Goal: Ask a question

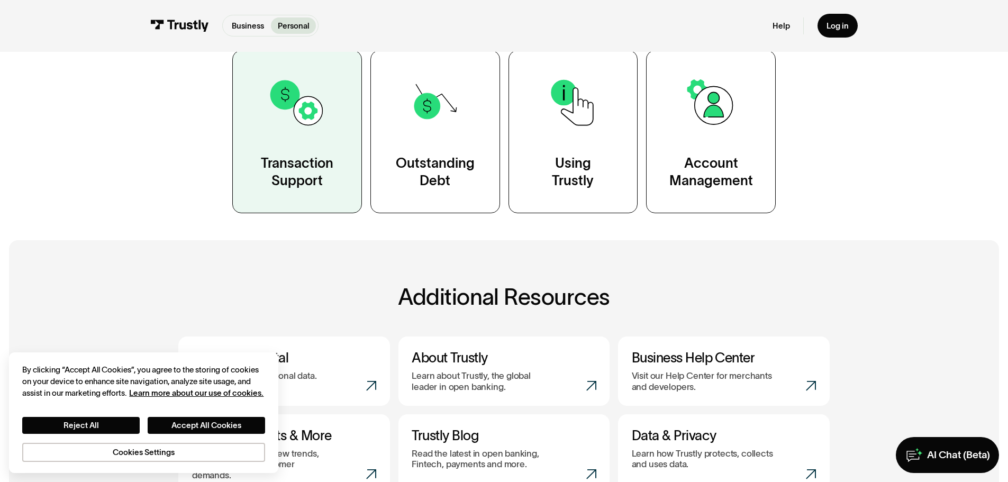
scroll to position [159, 0]
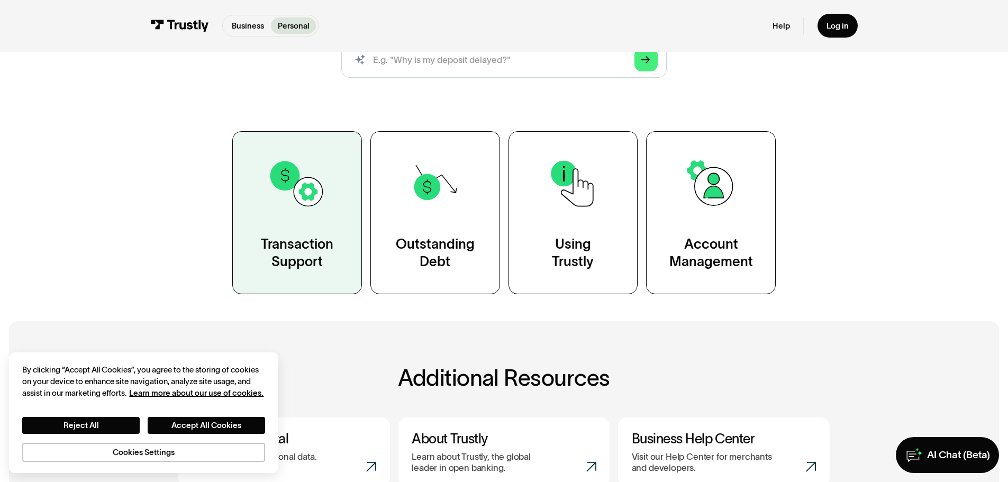
click at [319, 237] on div "Transaction Support" at bounding box center [297, 254] width 73 height 36
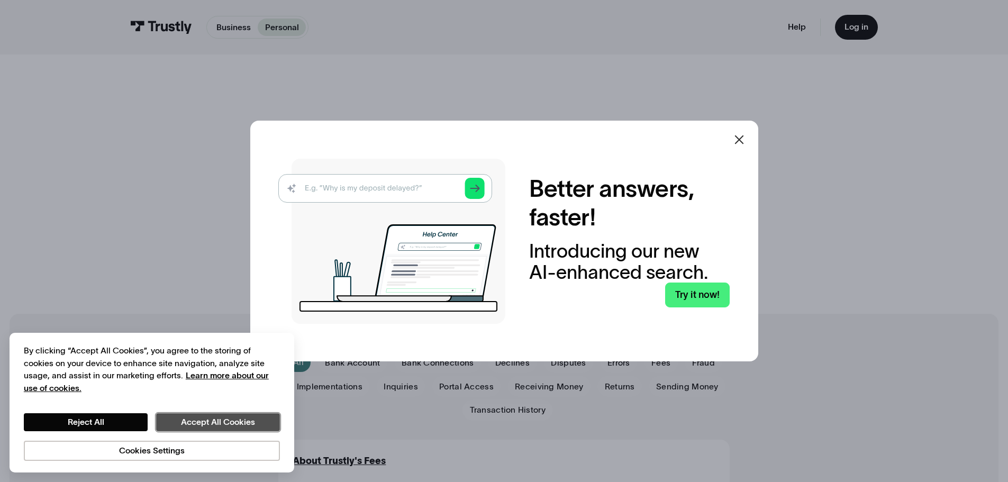
click at [234, 425] on button "Accept All Cookies" at bounding box center [218, 422] width 124 height 18
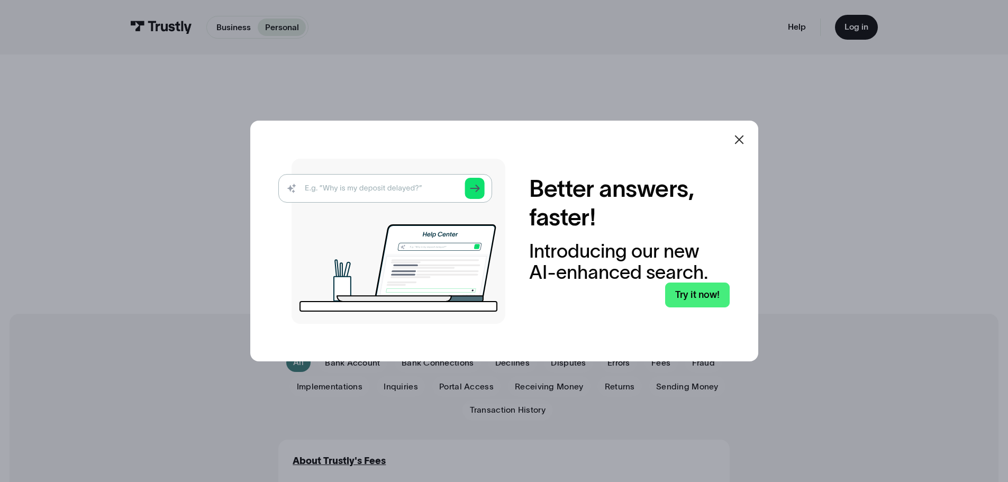
click at [374, 186] on img at bounding box center [391, 241] width 227 height 165
drag, startPoint x: 397, startPoint y: 193, endPoint x: 477, endPoint y: 192, distance: 79.4
click at [399, 193] on img at bounding box center [391, 241] width 227 height 165
click at [484, 188] on img at bounding box center [391, 241] width 227 height 165
click at [709, 298] on link "Try it now!" at bounding box center [697, 295] width 65 height 25
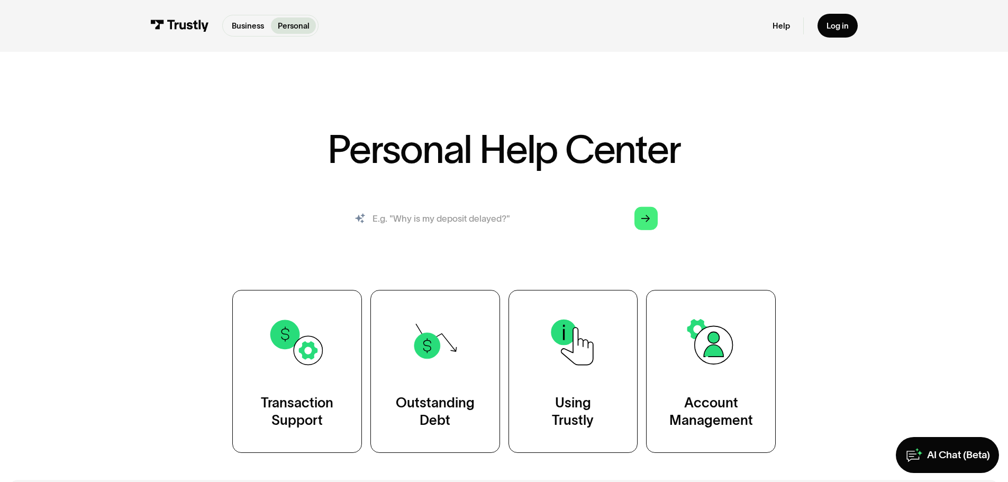
click at [458, 219] on input "search" at bounding box center [503, 219] width 325 height 36
type input "Why is my bank not working for transaction"
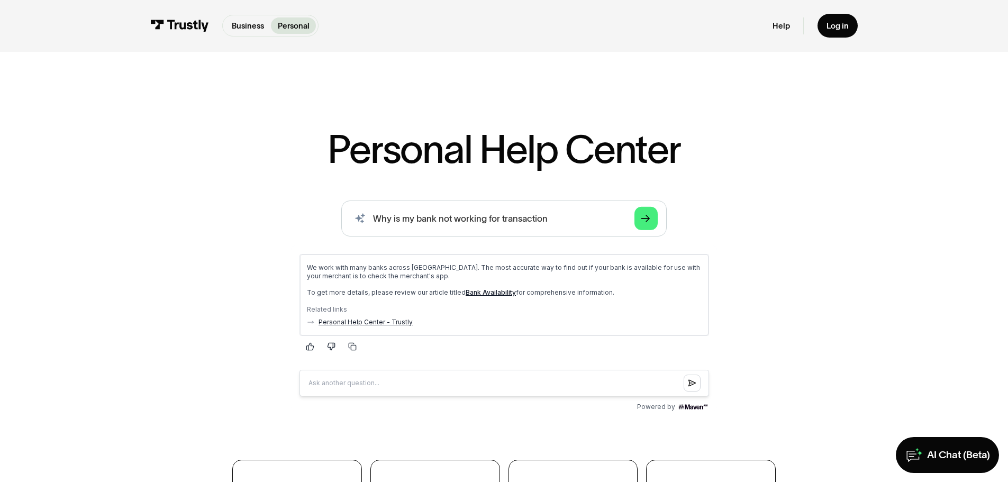
click at [479, 292] on link "Bank Availability" at bounding box center [490, 292] width 50 height 8
click at [946, 461] on div "AI Chat (Beta)" at bounding box center [958, 455] width 63 height 13
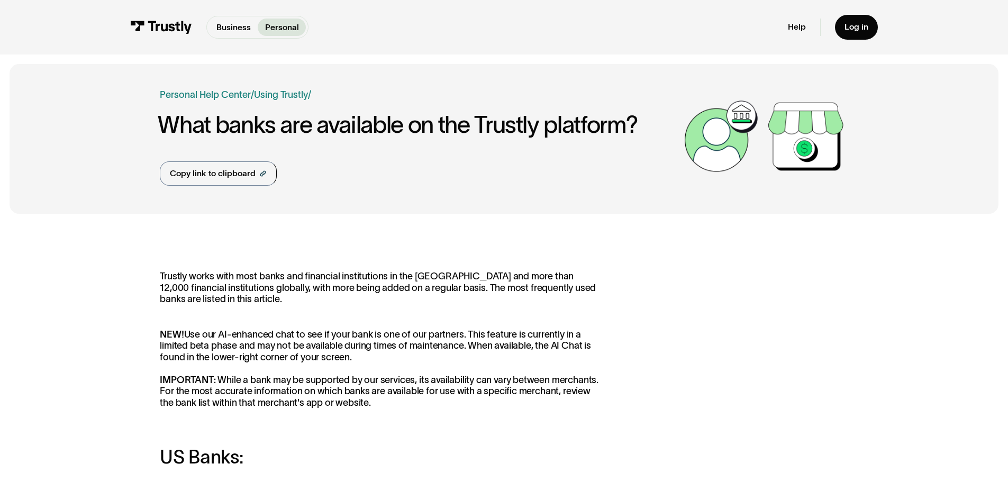
click at [405, 165] on div "Business Help Center Personal Help Center / Personal Business Troubleshooting P…" at bounding box center [419, 137] width 519 height 98
click at [221, 93] on link "Personal Help Center" at bounding box center [205, 95] width 91 height 14
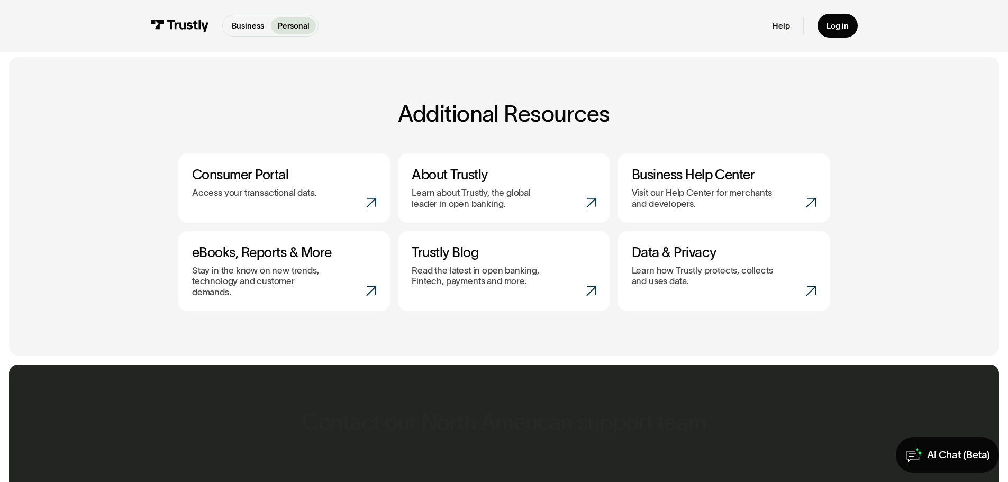
scroll to position [423, 0]
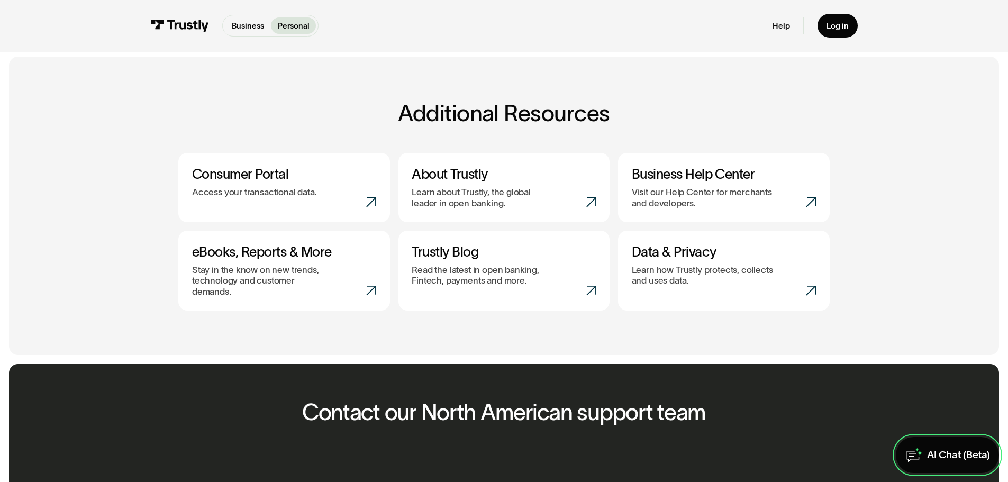
click at [925, 454] on link "AI Chat (Beta)" at bounding box center [947, 455] width 103 height 36
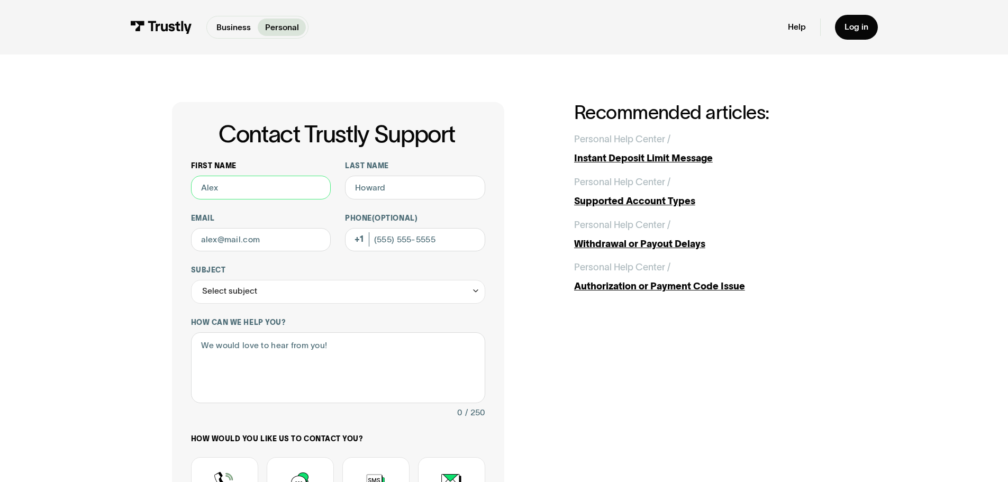
click at [249, 179] on input "First name" at bounding box center [261, 188] width 140 height 24
type input "[PERSON_NAME]"
type input "[EMAIL_ADDRESS][DOMAIN_NAME]"
type input "[PHONE_NUMBER]"
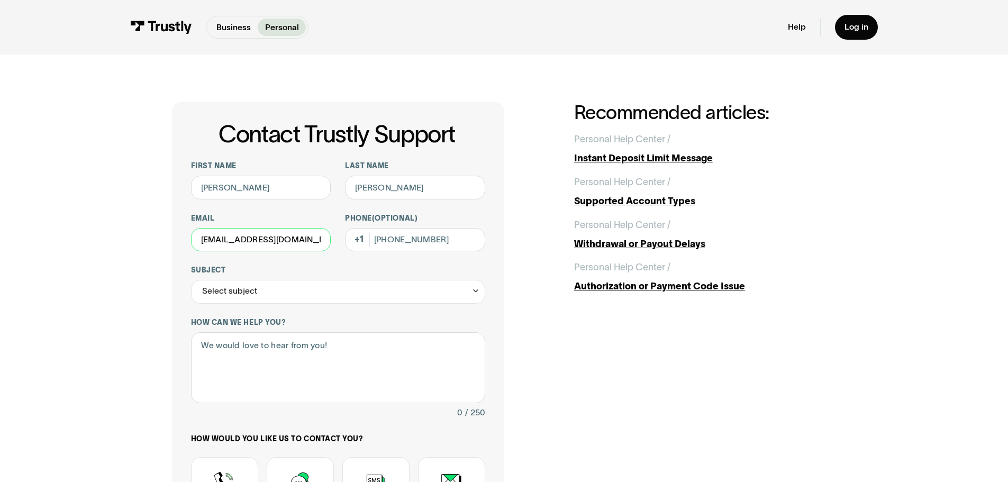
drag, startPoint x: 314, startPoint y: 243, endPoint x: 154, endPoint y: 242, distance: 159.8
click at [152, 242] on div "Contact Trustly Support First name Steven Last name Gill Email sgill@primusbuil…" at bounding box center [504, 373] width 961 height 636
type input "madsgill@gmail.com"
click at [304, 294] on div "Select subject" at bounding box center [338, 292] width 294 height 24
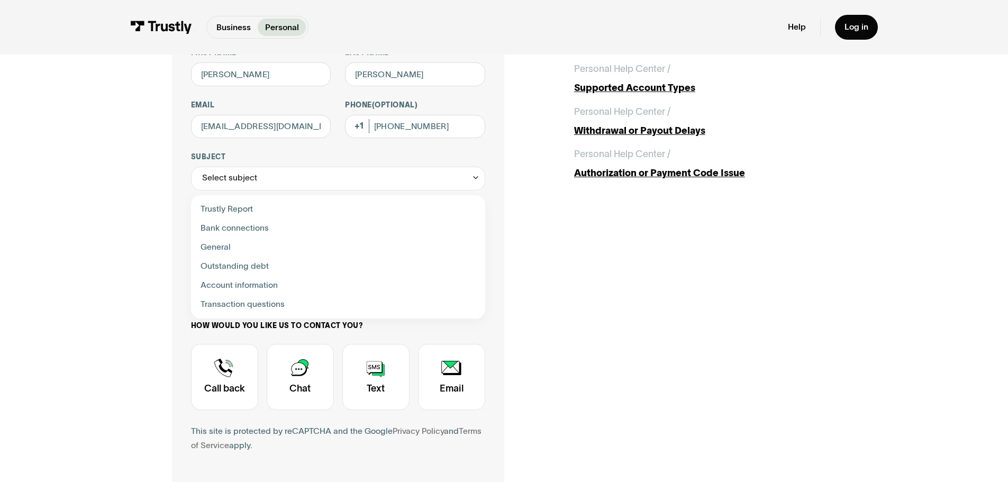
scroll to position [53, 0]
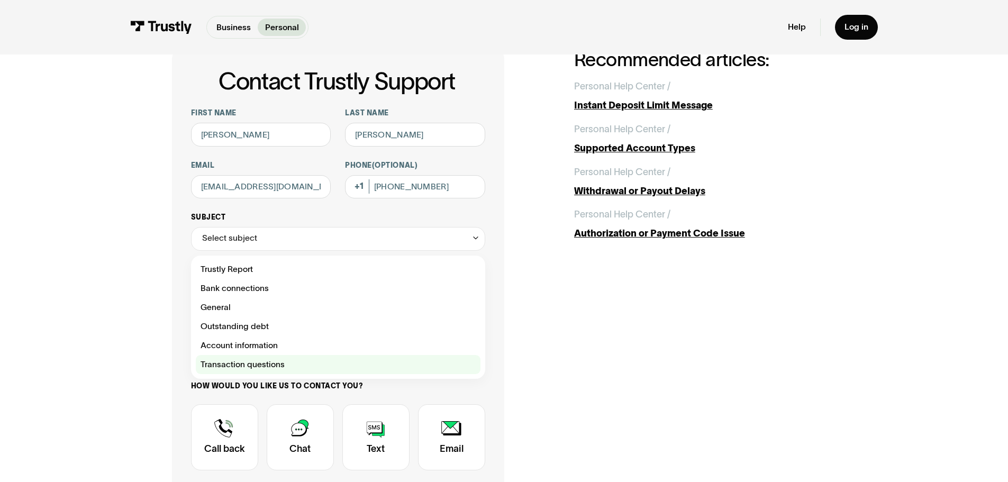
click at [271, 364] on div "Contact Trustly Support" at bounding box center [338, 364] width 285 height 19
type input "**********"
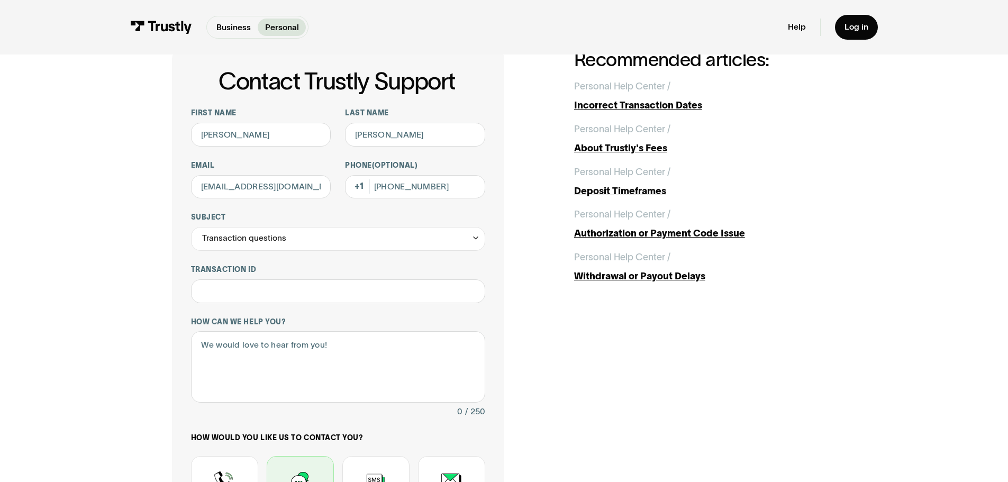
click at [304, 459] on div "Contact Trustly Support" at bounding box center [300, 489] width 67 height 66
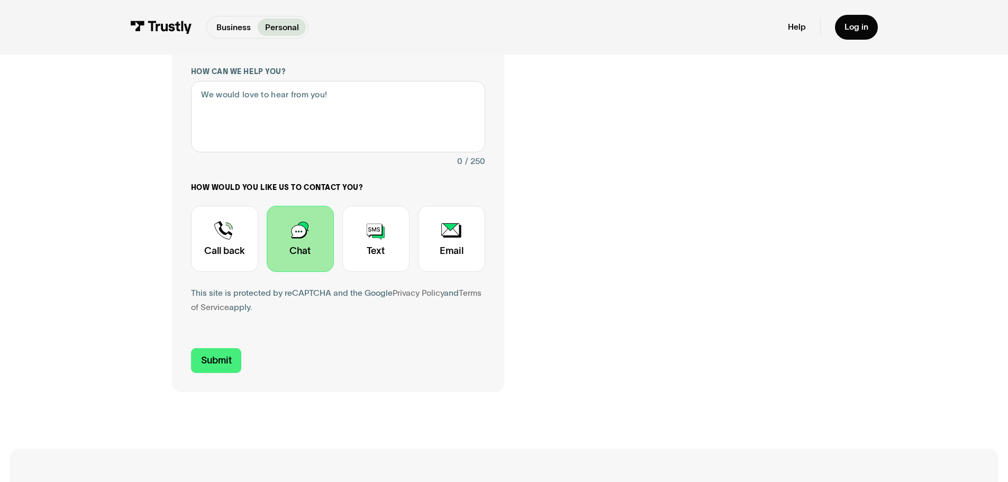
drag, startPoint x: 194, startPoint y: 370, endPoint x: 522, endPoint y: 139, distance: 401.9
click at [532, 144] on div "**********" at bounding box center [504, 95] width 665 height 593
click at [252, 102] on textarea "How can we help you?" at bounding box center [338, 116] width 294 height 71
type textarea "U"
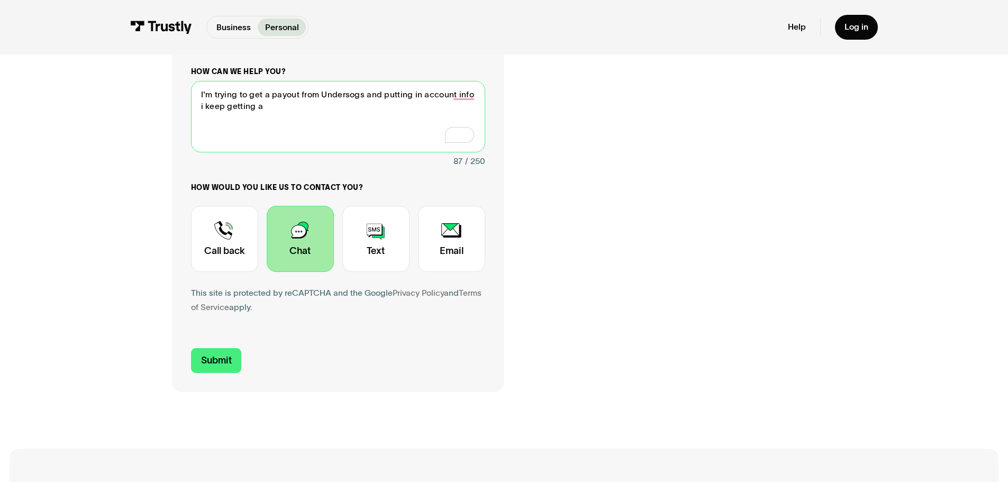
click at [325, 114] on textarea "I'm trying to get a payout from Undersogs and putting in account info i keep ge…" at bounding box center [338, 116] width 294 height 71
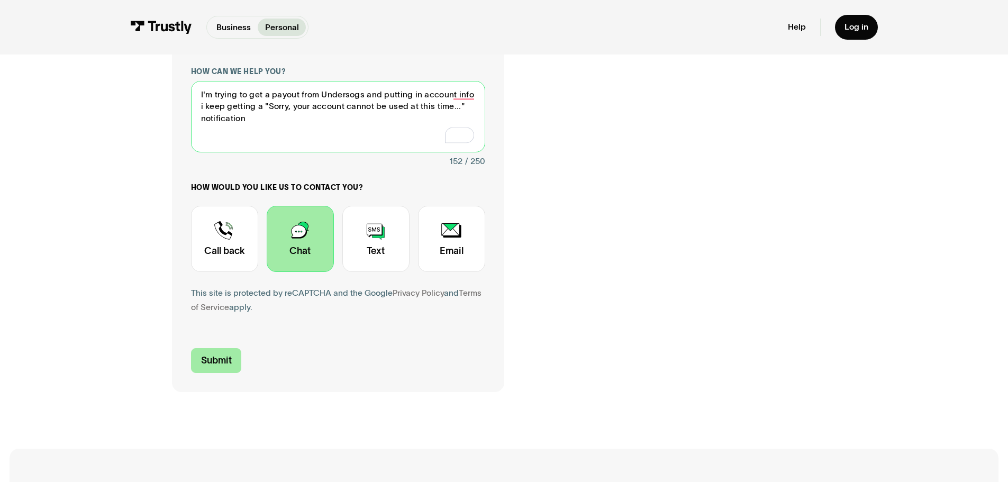
type textarea "I'm trying to get a payout from Undersogs and putting in account info i keep ge…"
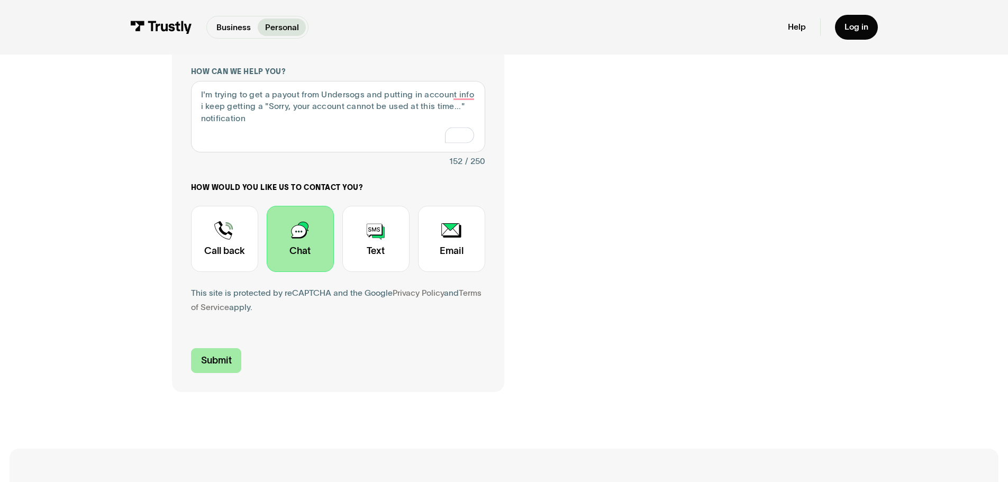
click at [212, 368] on input "Submit" at bounding box center [216, 360] width 51 height 25
type input "+14045631770"
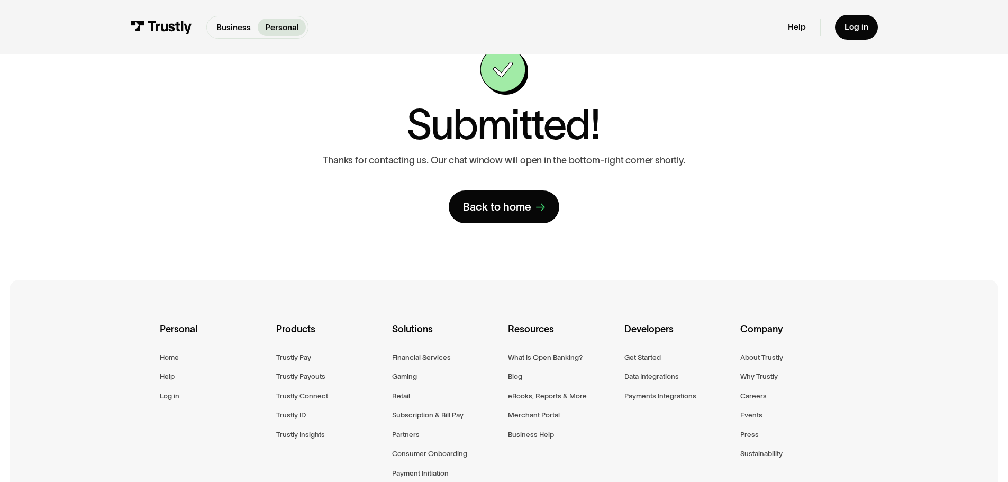
scroll to position [0, 0]
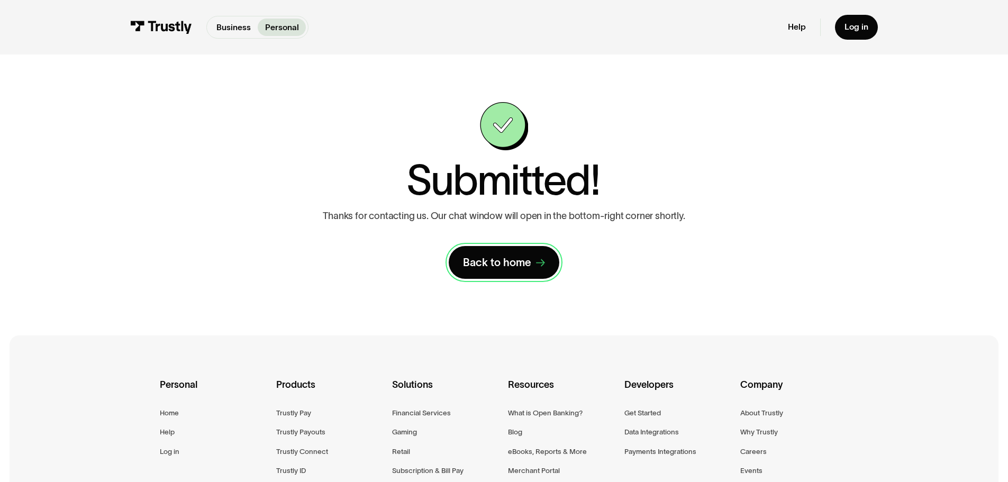
click at [546, 263] on link "Back to home" at bounding box center [504, 262] width 111 height 33
